Goal: Information Seeking & Learning: Find specific fact

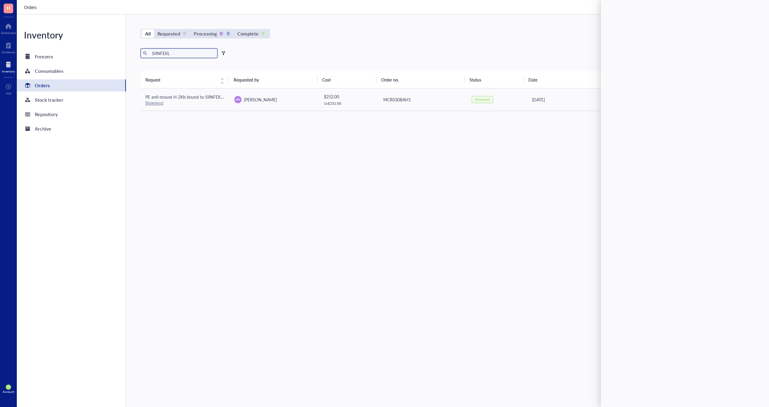
click at [168, 57] on input "SIINFEKL" at bounding box center [183, 53] width 66 height 9
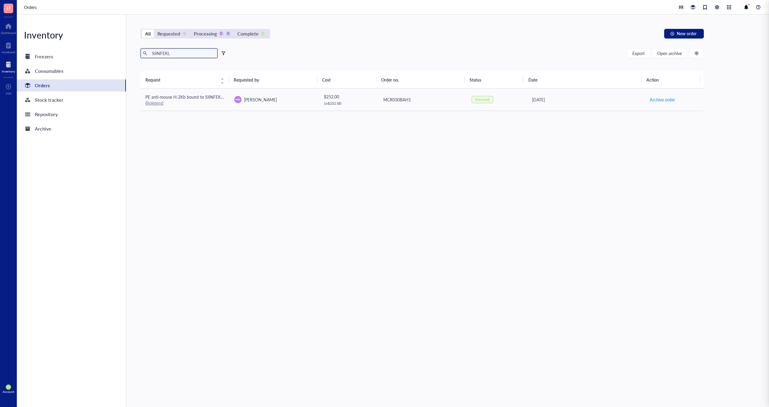
click at [168, 57] on input "SIINFEKL" at bounding box center [183, 53] width 66 height 9
type input "m"
drag, startPoint x: 173, startPoint y: 55, endPoint x: 103, endPoint y: 48, distance: 70.0
click at [103, 48] on div "Inventory Freezers Consumables Orders Stock tracker Repository Archive All Requ…" at bounding box center [393, 210] width 753 height 392
type input "h"
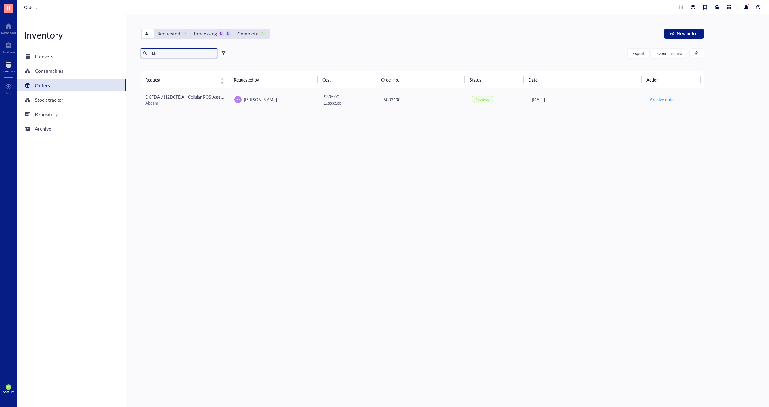
type input "kb"
click at [58, 89] on div "Orders" at bounding box center [71, 85] width 109 height 12
click at [44, 103] on div "Stock tracker" at bounding box center [49, 100] width 29 height 8
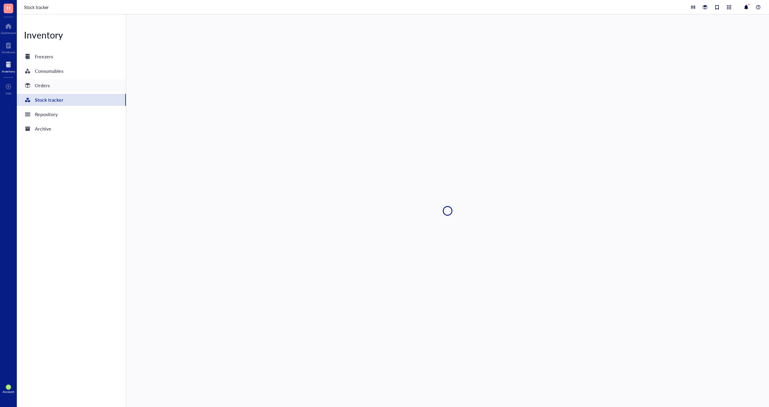
click at [43, 89] on div "Orders" at bounding box center [42, 85] width 15 height 8
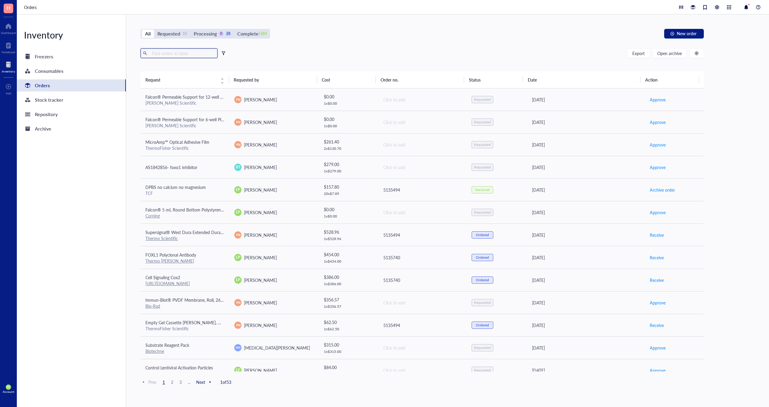
click at [170, 53] on input "text" at bounding box center [183, 53] width 66 height 9
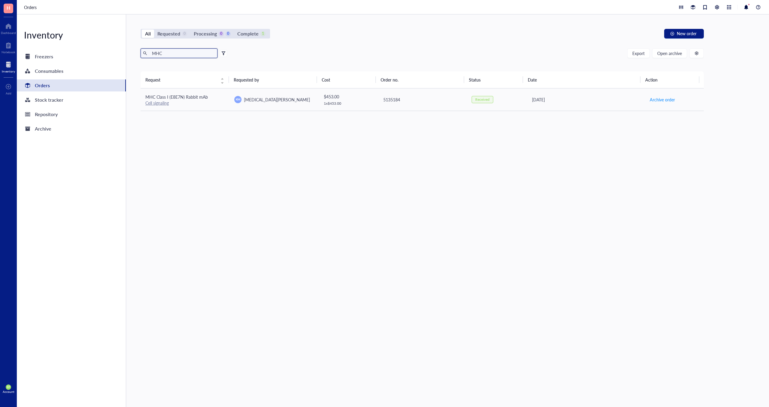
click at [166, 53] on input "MHC" at bounding box center [183, 53] width 66 height 9
click at [169, 53] on input "h2k" at bounding box center [183, 53] width 66 height 9
type input "h"
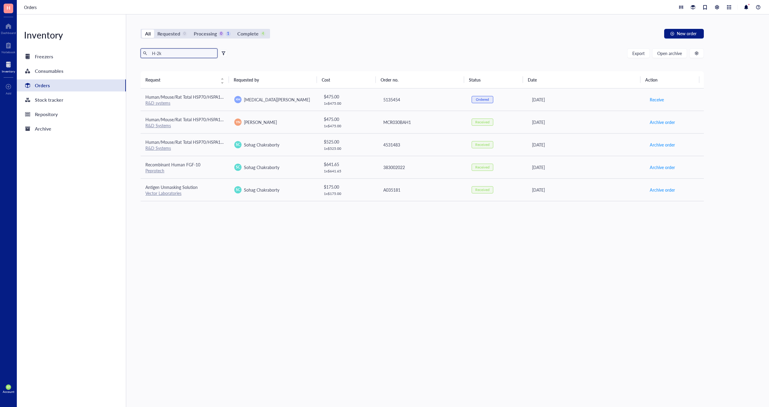
type input "H-2kb"
